Goal: Task Accomplishment & Management: Use online tool/utility

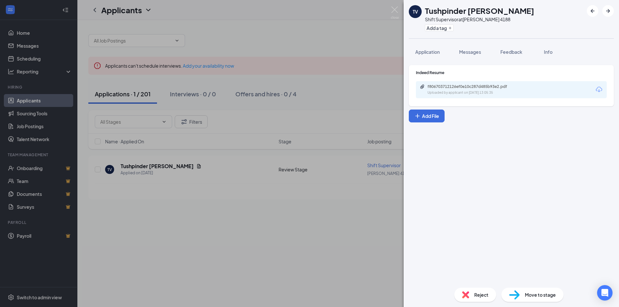
click at [256, 44] on div "TV Tushpinder Virk Shift Supervisor at Tim Hortons 4188 Add a tag Application M…" at bounding box center [309, 153] width 619 height 307
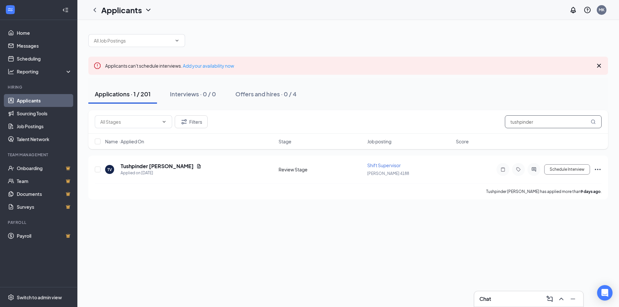
drag, startPoint x: 549, startPoint y: 124, endPoint x: 470, endPoint y: 121, distance: 79.0
click at [470, 121] on div "Filters tushpinder" at bounding box center [348, 121] width 507 height 13
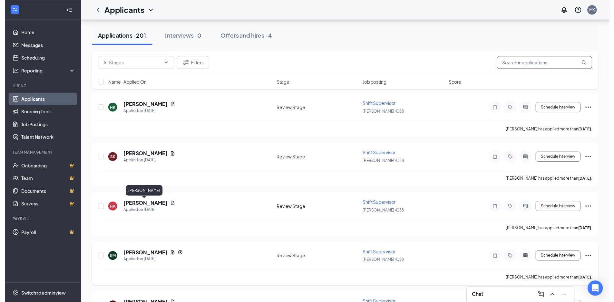
scroll to position [226, 0]
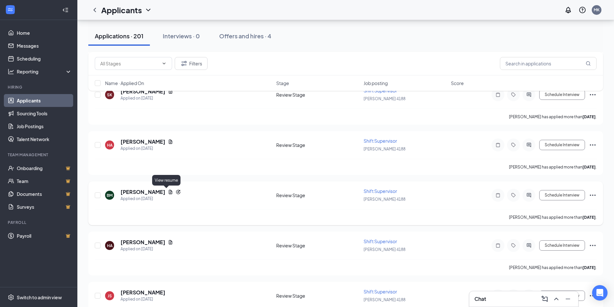
click at [169, 192] on icon "Document" at bounding box center [171, 192] width 4 height 4
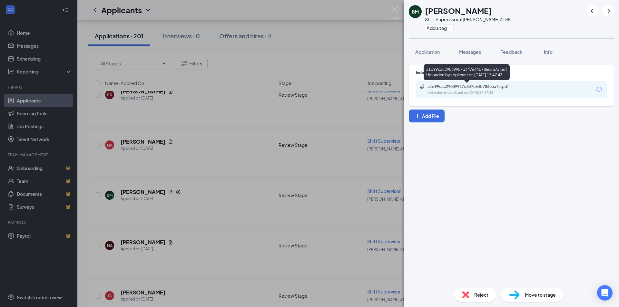
click at [430, 87] on div "a1d99cac29039957d347e64b786eaa7a.pdf" at bounding box center [472, 86] width 90 height 5
click at [293, 94] on div "BM Bhumit Malhotra Shift Supervisor at Tim Hortons 4188 Add a tag Application M…" at bounding box center [309, 153] width 619 height 307
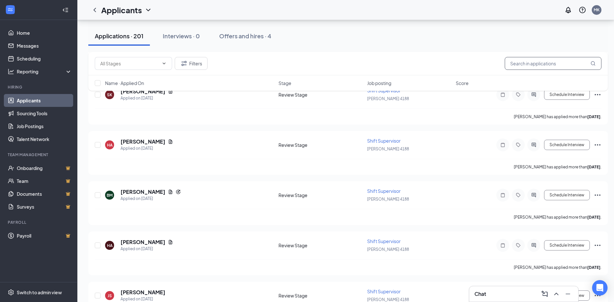
click at [537, 60] on input "text" at bounding box center [553, 63] width 97 height 13
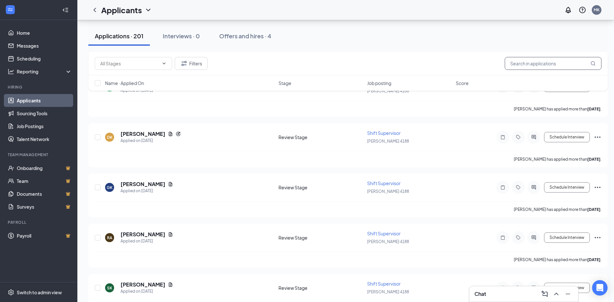
scroll to position [1322, 0]
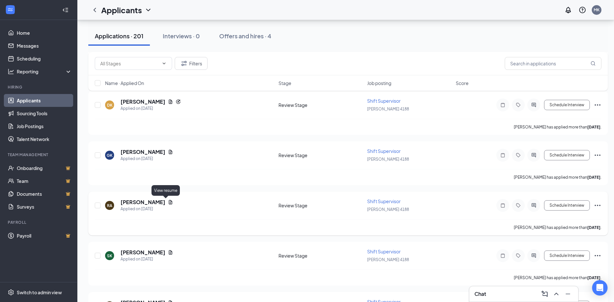
click at [169, 201] on icon "Document" at bounding box center [171, 202] width 4 height 4
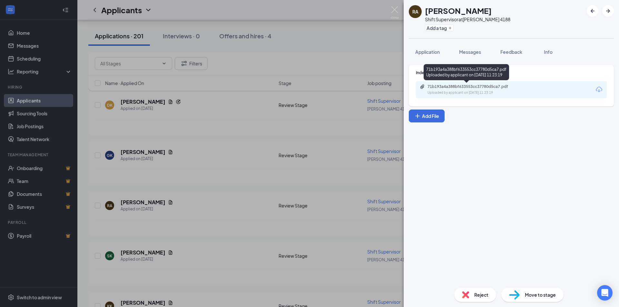
click at [467, 86] on div "71b193a4a388bf633553cc37780d5ca7.pdf" at bounding box center [472, 86] width 90 height 5
click at [285, 100] on div "RA Rashmeet Ahuja Shift Supervisor at Tim Hortons 4188 Add a tag Application Me…" at bounding box center [309, 153] width 619 height 307
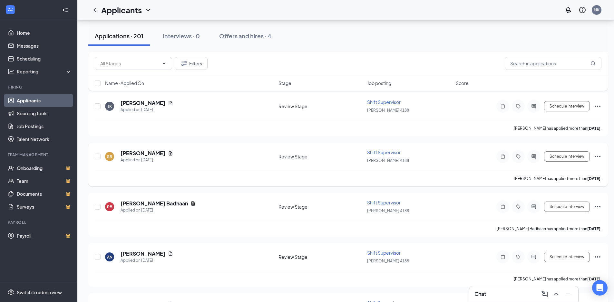
scroll to position [387, 0]
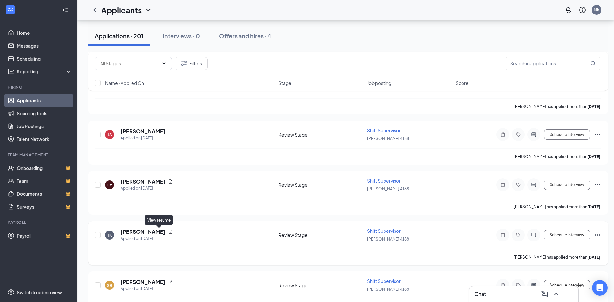
click at [168, 233] on icon "Document" at bounding box center [170, 231] width 5 height 5
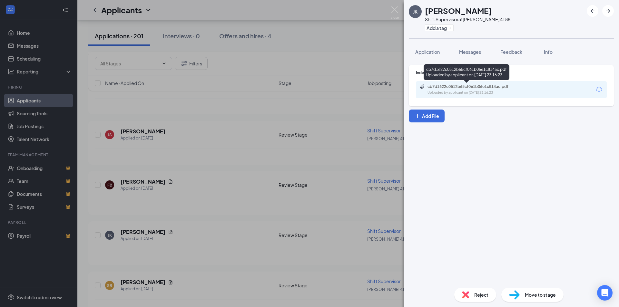
click at [513, 93] on div "Uploaded by applicant on Aug 23, 2025 at 23:16:23" at bounding box center [475, 92] width 97 height 5
click at [213, 108] on div "JK Jaskaran Kaur Shift Supervisor at Tim Hortons 4188 Add a tag Application Mes…" at bounding box center [309, 153] width 619 height 307
click at [268, 108] on div "Hana Ali has applied more than 2 days ago ." at bounding box center [348, 106] width 507 height 16
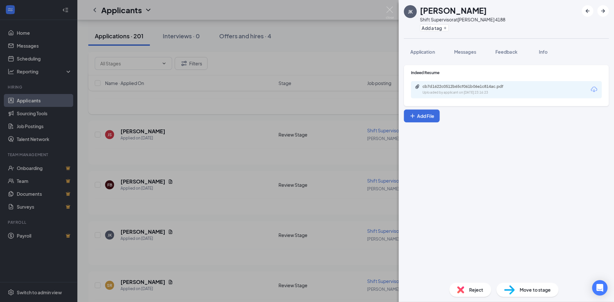
click at [269, 108] on div "Hana Ali has applied more than 2 days ago ." at bounding box center [348, 106] width 507 height 16
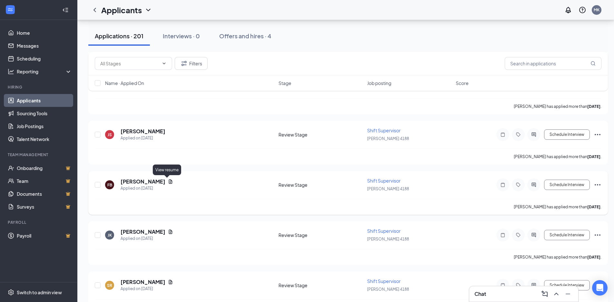
click at [169, 182] on icon "Document" at bounding box center [171, 182] width 4 height 4
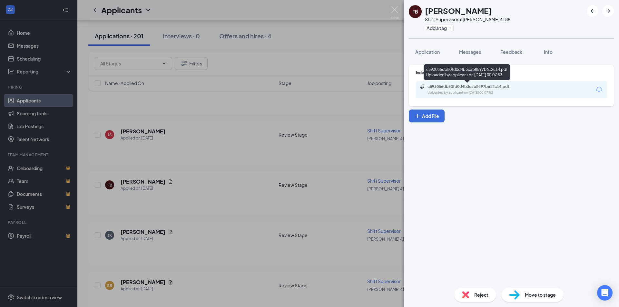
click at [488, 90] on div "Uploaded by applicant on Aug 24, 2025 at 00:07:53" at bounding box center [475, 92] width 97 height 5
click at [277, 95] on div "FB Fatoumata Barry Shift Supervisor at Tim Hortons 4188 Add a tag Application M…" at bounding box center [309, 153] width 619 height 307
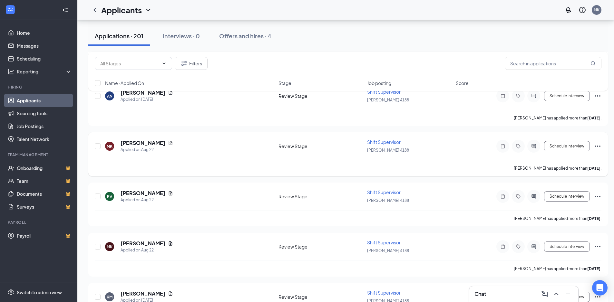
scroll to position [741, 0]
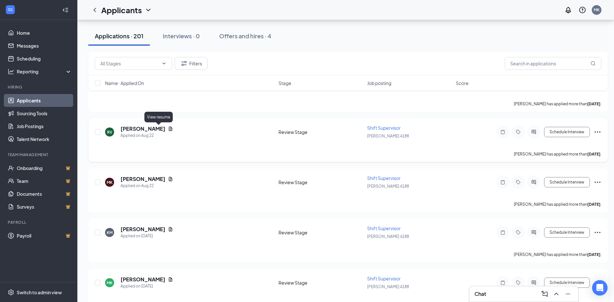
click at [169, 128] on icon "Document" at bounding box center [171, 129] width 4 height 4
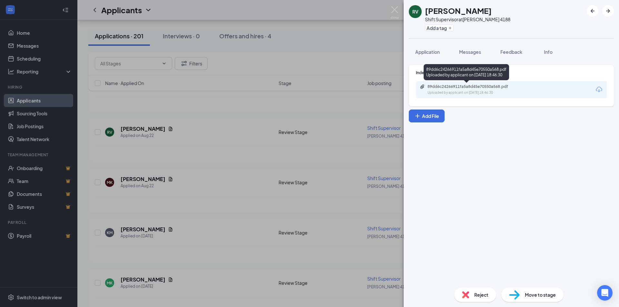
click at [472, 89] on div "89dd6c24266911fa5a8d45e70550a568.pdf" at bounding box center [472, 86] width 90 height 5
click at [364, 46] on div "RV Ridham Vashi Shift Supervisor at Tim Hortons 4188 Add a tag Application Mess…" at bounding box center [309, 153] width 619 height 307
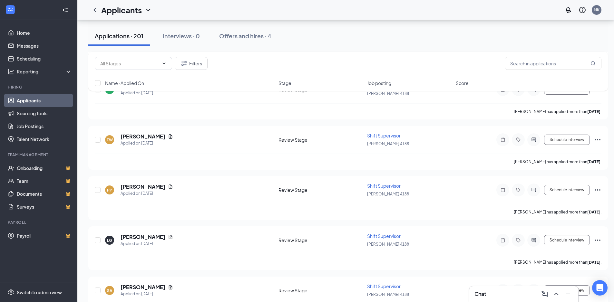
scroll to position [1031, 0]
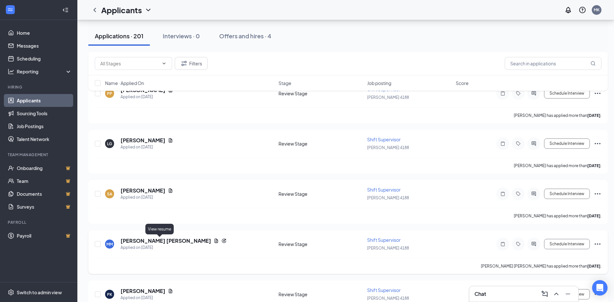
click at [214, 241] on icon "Document" at bounding box center [216, 241] width 5 height 5
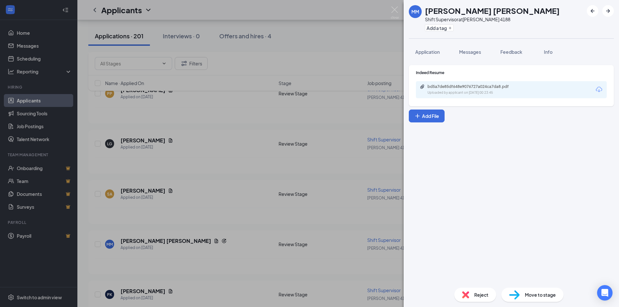
click at [385, 53] on div "MM Mehak Mehak Shift Supervisor at Tim Hortons 4188 Add a tag Application Messa…" at bounding box center [309, 153] width 619 height 307
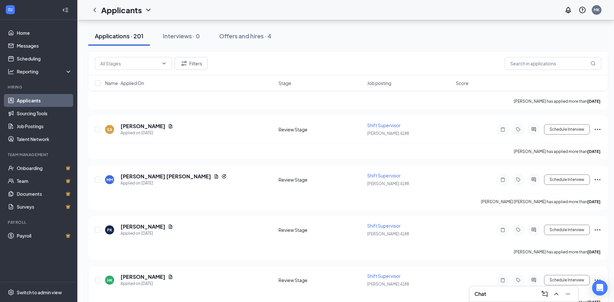
scroll to position [1128, 0]
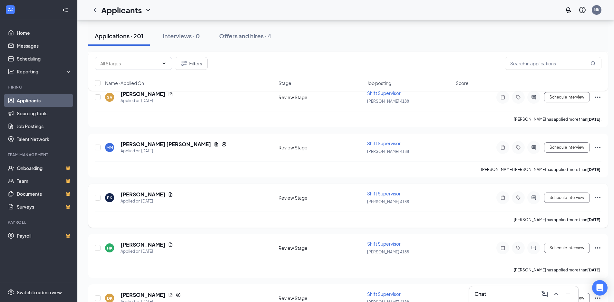
click at [168, 195] on icon "Document" at bounding box center [170, 194] width 5 height 5
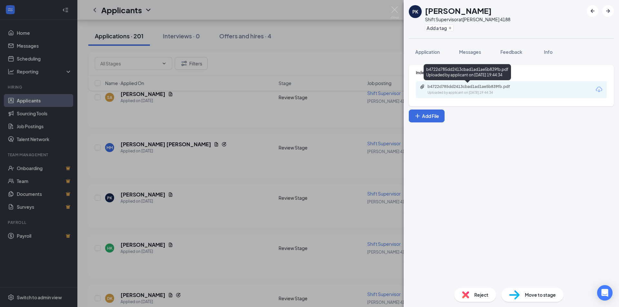
click at [457, 91] on div "Uploaded by applicant on Aug 20, 2025 at 19:44:34" at bounding box center [475, 92] width 97 height 5
click at [305, 33] on div "PK Prabhnoor Kaur Shift Supervisor at Tim Hortons 4188 Add a tag Application Me…" at bounding box center [309, 153] width 619 height 307
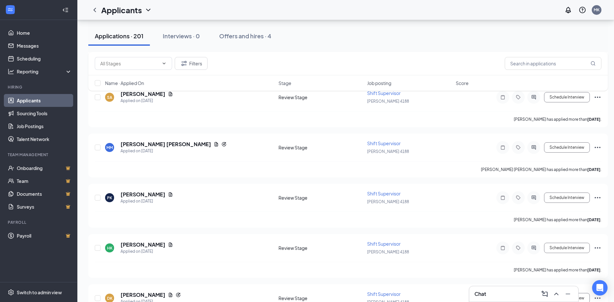
click at [392, 12] on div "Applicants MK" at bounding box center [345, 10] width 537 height 20
click at [169, 244] on icon "Document" at bounding box center [171, 245] width 4 height 4
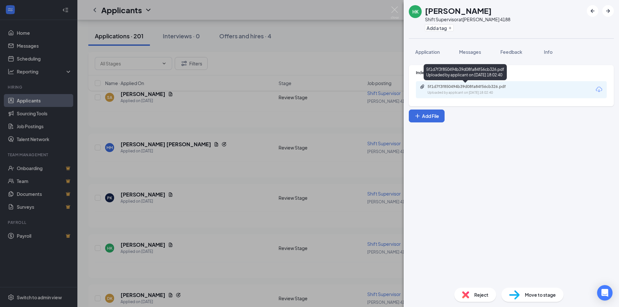
click at [451, 87] on div "5f1d7f3f850494b39d08fa84f56cb326.pdf" at bounding box center [472, 86] width 90 height 5
click at [295, 35] on div "HK Harmanjot Kaur Shift Supervisor at Tim Hortons 4188 Add a tag Application Me…" at bounding box center [309, 153] width 619 height 307
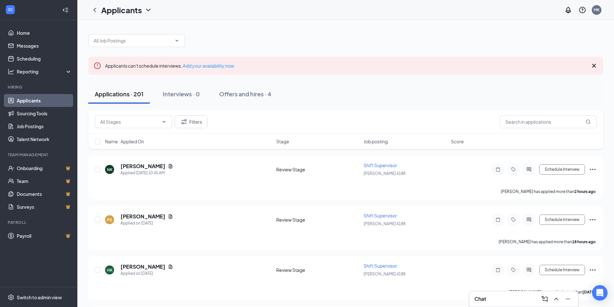
click at [597, 63] on icon "Cross" at bounding box center [594, 66] width 8 height 8
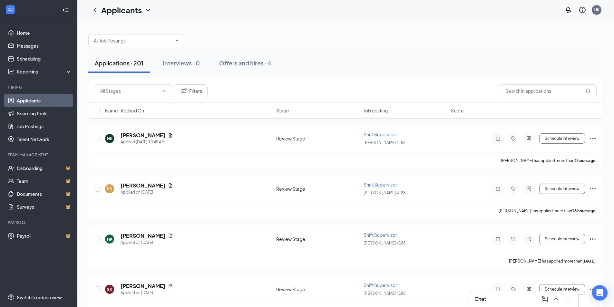
drag, startPoint x: 336, startPoint y: 15, endPoint x: 334, endPoint y: 24, distance: 8.8
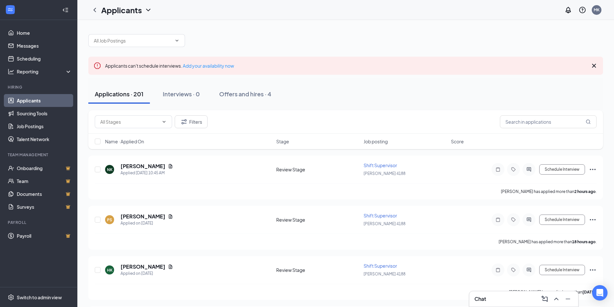
click at [596, 66] on icon "Cross" at bounding box center [594, 66] width 8 height 8
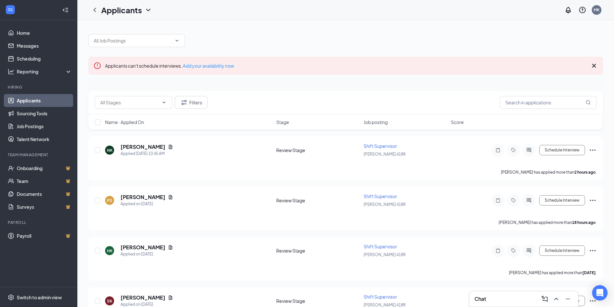
click at [591, 66] on icon "Cross" at bounding box center [594, 66] width 8 height 8
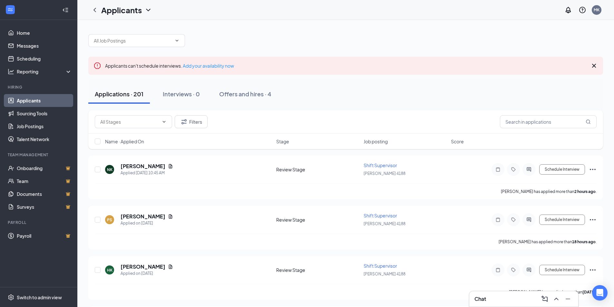
click at [594, 65] on icon "Cross" at bounding box center [594, 66] width 8 height 8
click at [591, 65] on icon "Cross" at bounding box center [594, 66] width 8 height 8
click at [595, 66] on icon "Cross" at bounding box center [594, 66] width 8 height 8
click at [591, 66] on icon "Cross" at bounding box center [594, 66] width 8 height 8
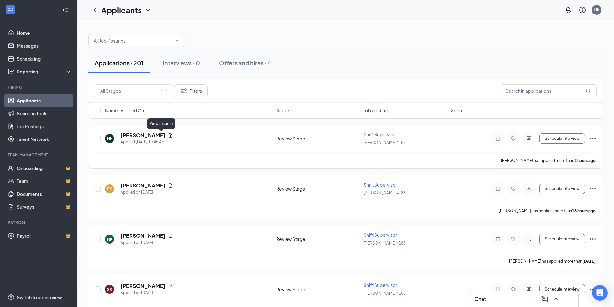
click at [169, 136] on icon "Document" at bounding box center [171, 135] width 4 height 4
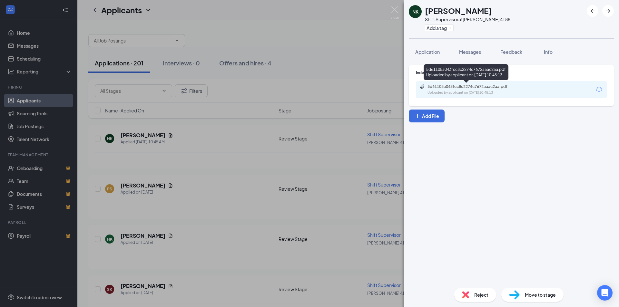
click at [479, 89] on div "5d61105a043fcc8c2274c7672aaac2aa.pdf Uploaded by applicant on Aug 26, 2025 at 1…" at bounding box center [472, 89] width 104 height 11
click at [399, 7] on div "NK Navdeep Kaur Shift Supervisor at Tim Hortons 4188 Add a tag Application Mess…" at bounding box center [309, 153] width 619 height 307
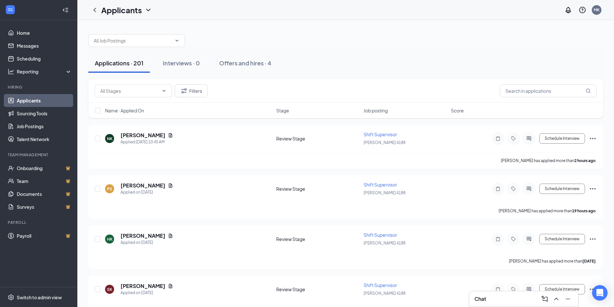
click at [394, 8] on div "Applicants MK" at bounding box center [345, 10] width 537 height 20
drag, startPoint x: 327, startPoint y: 0, endPoint x: 298, endPoint y: 26, distance: 38.8
